Goal: Find contact information: Find contact information

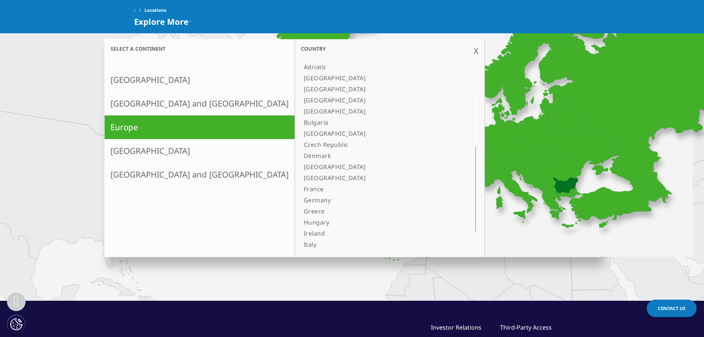
scroll to position [185, 0]
click at [301, 198] on link "Germany" at bounding box center [380, 199] width 159 height 11
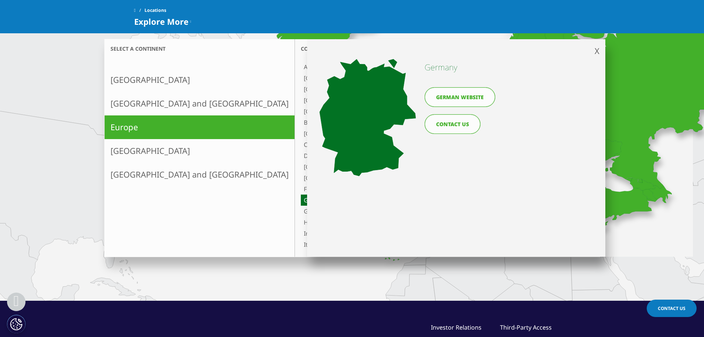
click at [473, 101] on link "German website" at bounding box center [460, 97] width 71 height 20
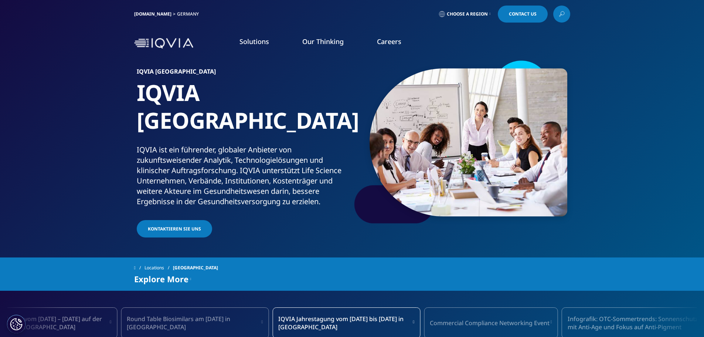
click at [468, 11] on span "Choose a Region" at bounding box center [467, 14] width 41 height 6
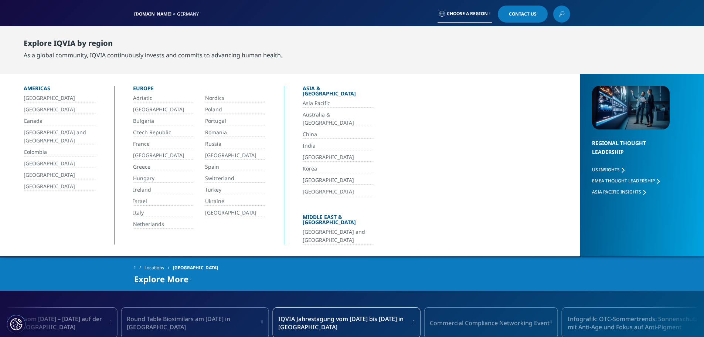
click at [147, 155] on link "Deutschland" at bounding box center [163, 155] width 60 height 8
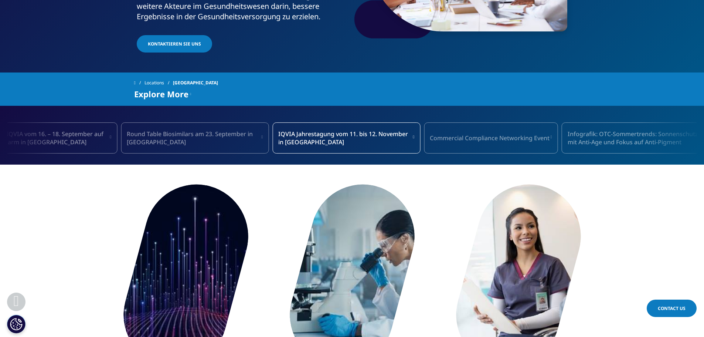
scroll to position [185, 0]
click at [190, 89] on icon at bounding box center [190, 93] width 1 height 9
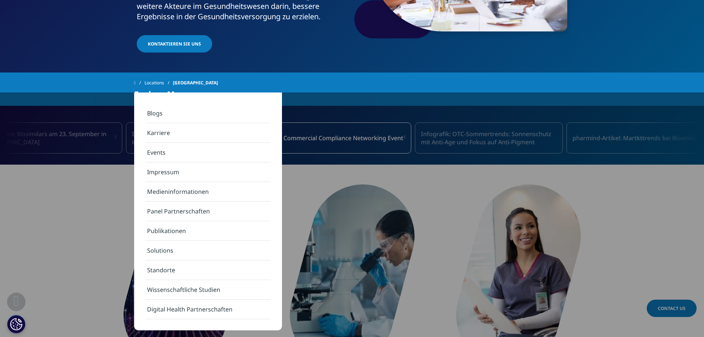
click at [224, 272] on link "Standorte" at bounding box center [208, 270] width 126 height 20
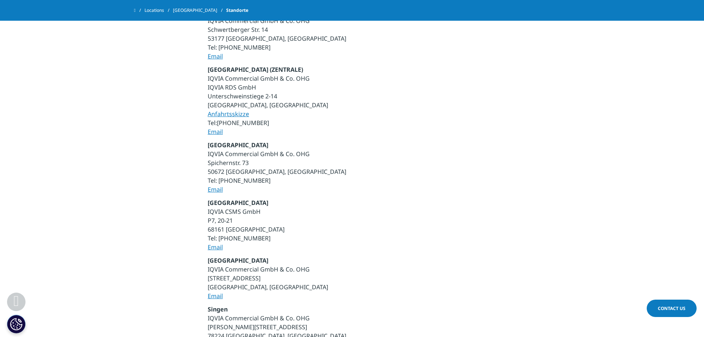
scroll to position [333, 0]
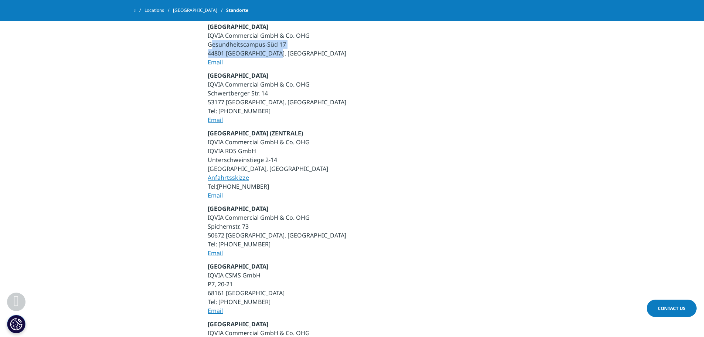
drag, startPoint x: 288, startPoint y: 54, endPoint x: 197, endPoint y: 47, distance: 90.8
click at [197, 47] on section "Aschheim IQVIA Commercial GmbH & Co. OHG Einstein-Ring 24 85609 Aschheim, Germa…" at bounding box center [352, 138] width 704 height 596
